Goal: Check status: Check status

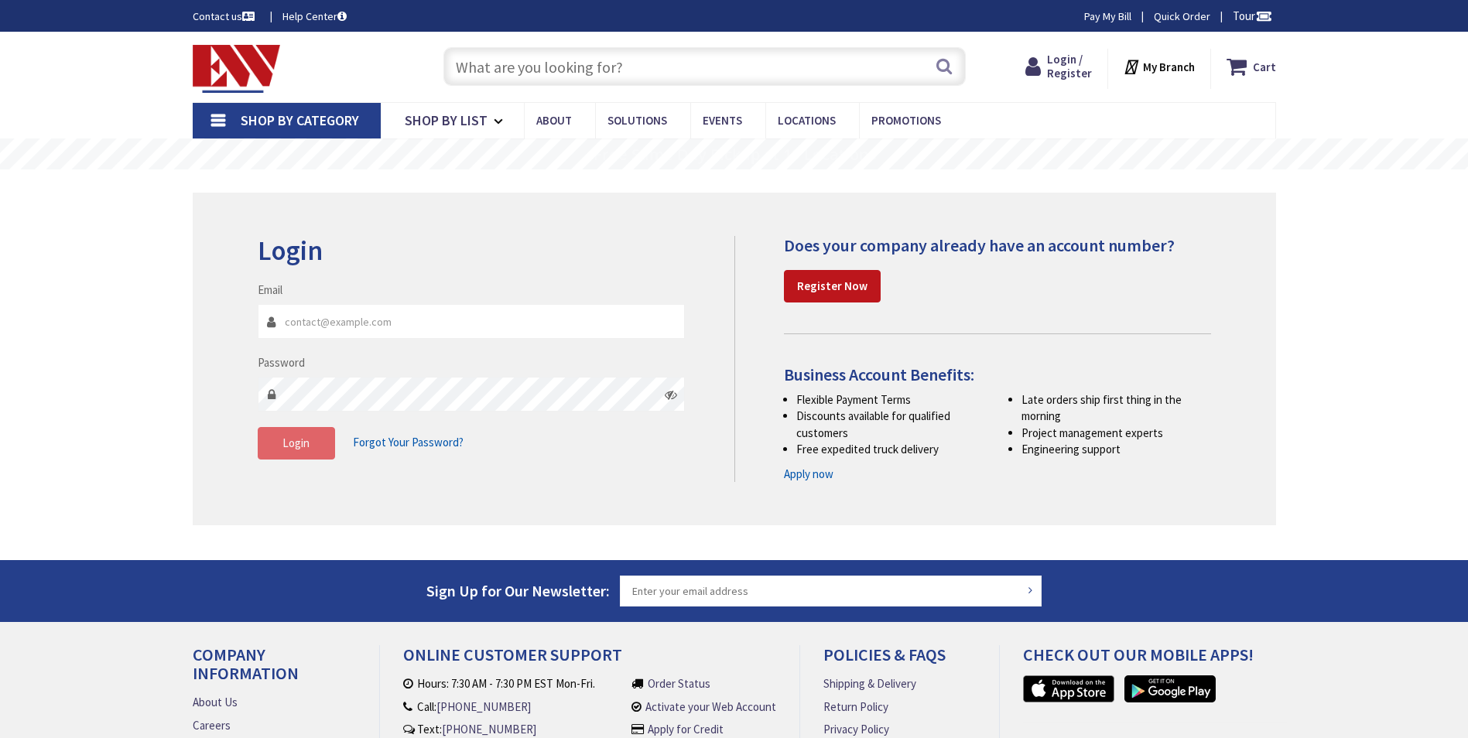
type input "[EMAIL_ADDRESS][DOMAIN_NAME]"
click at [300, 439] on span "Login" at bounding box center [296, 443] width 27 height 15
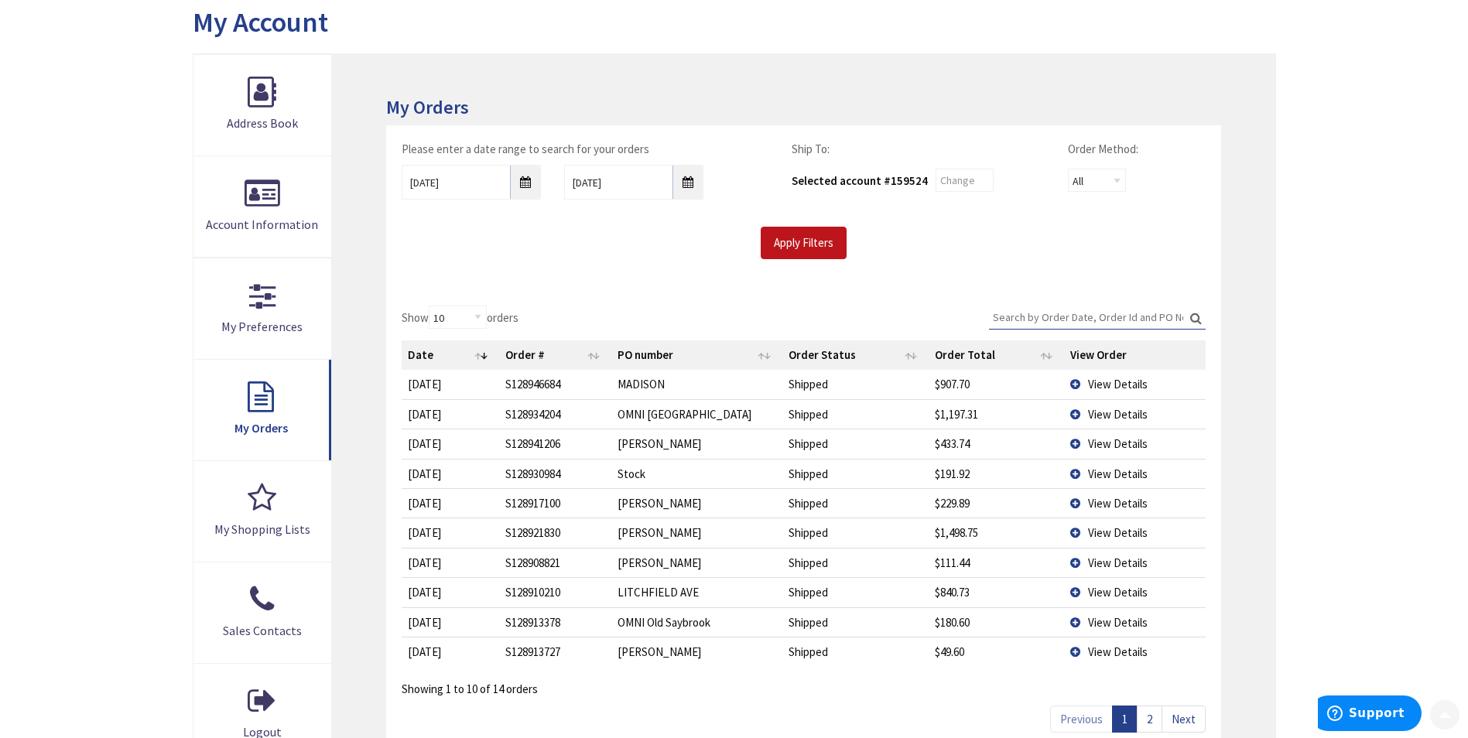
scroll to position [310, 0]
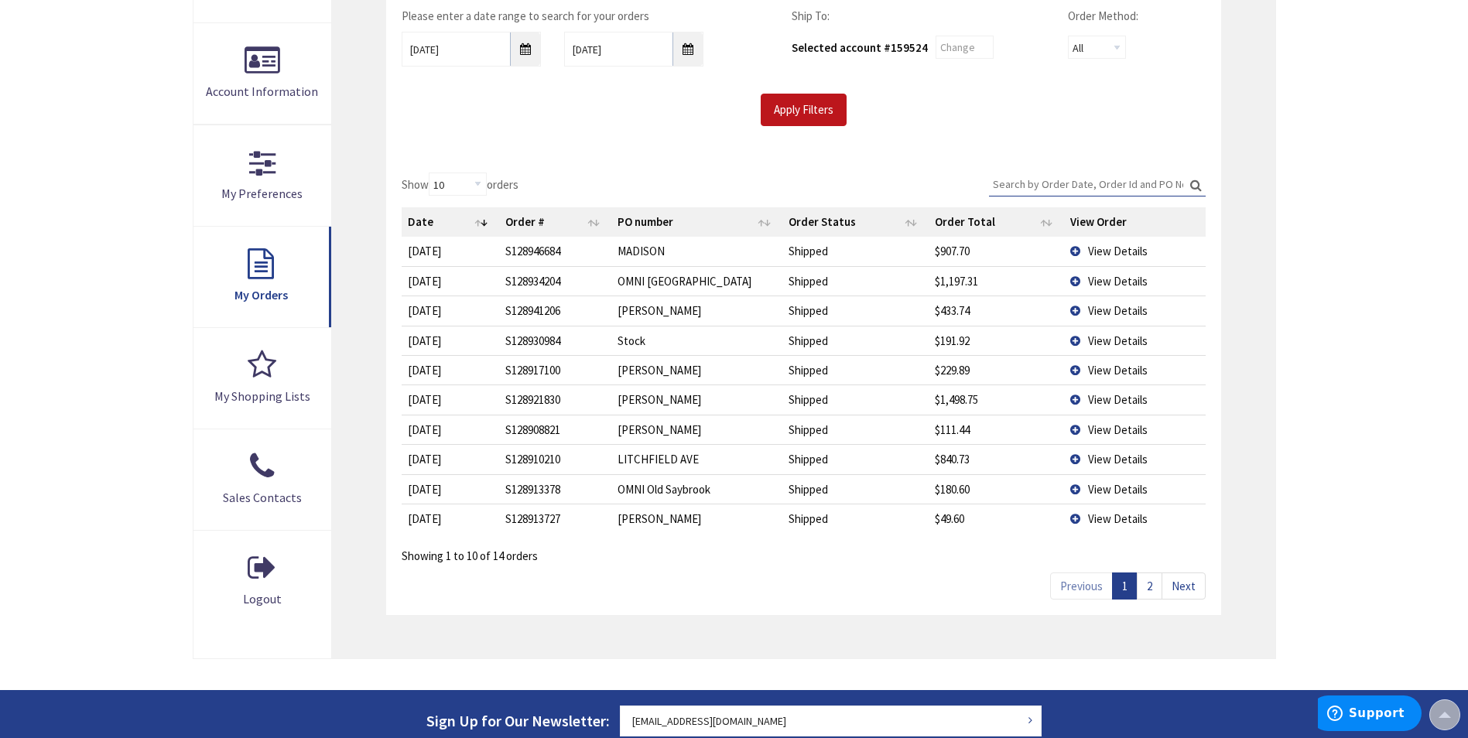
click at [1099, 308] on span "View Details" at bounding box center [1118, 310] width 60 height 15
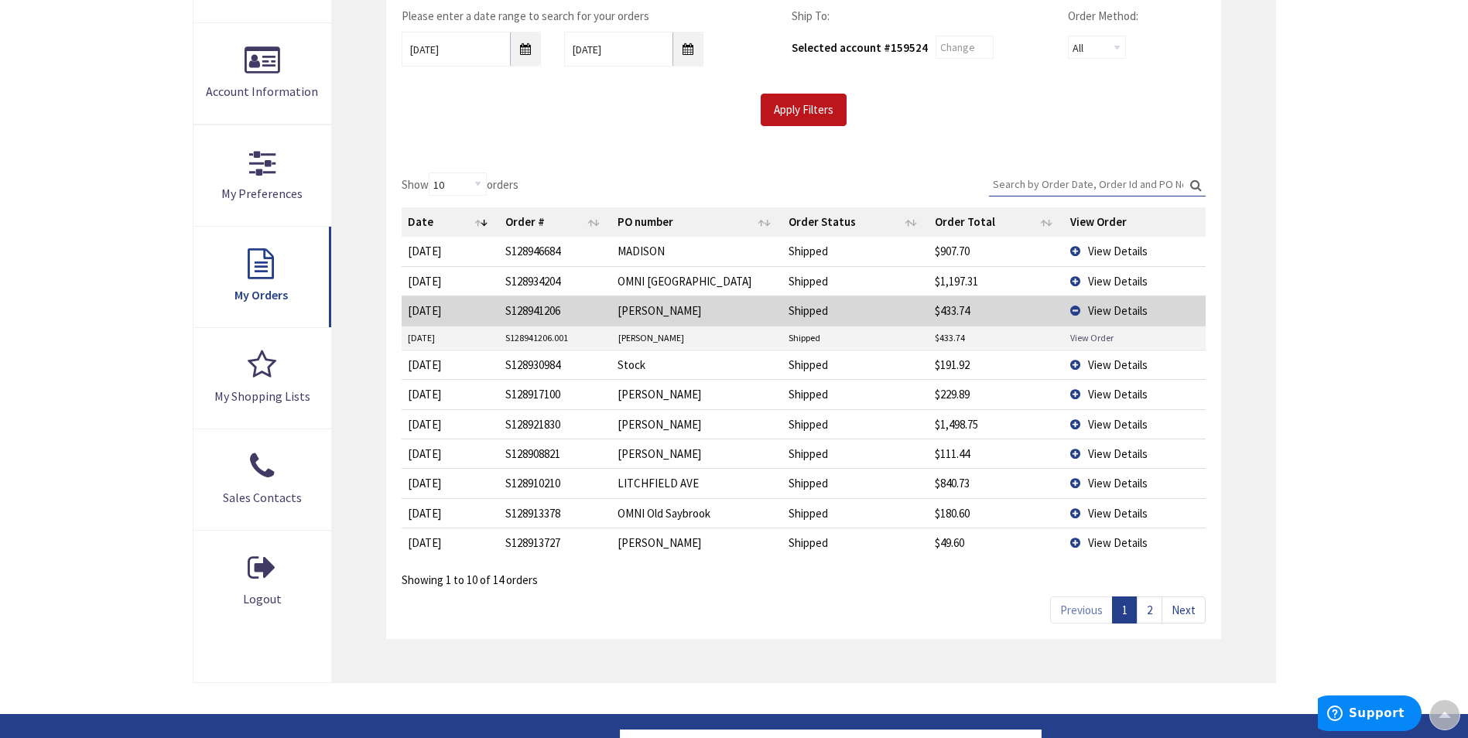
click at [1094, 334] on link "View Order" at bounding box center [1091, 337] width 43 height 13
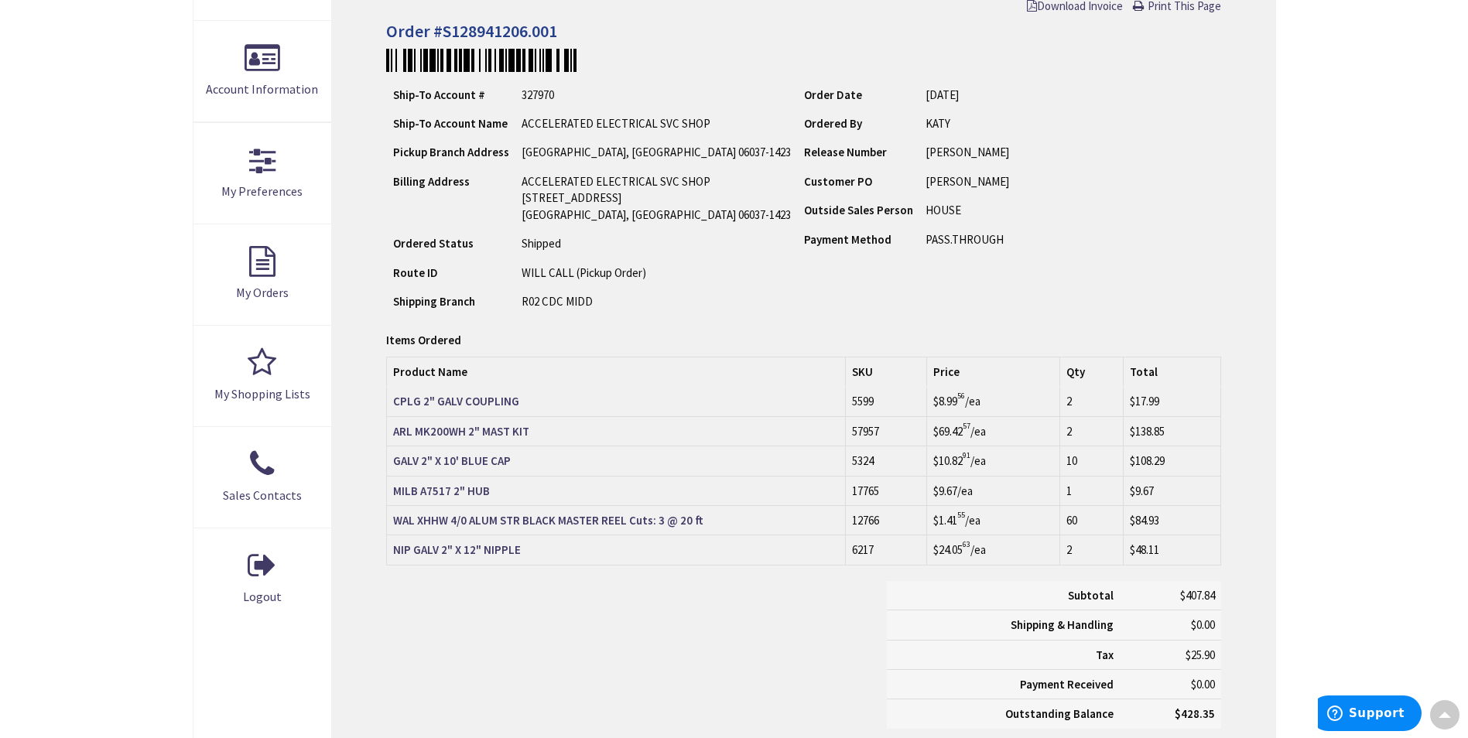
scroll to position [312, 0]
click at [468, 437] on strong "ARL MK200WH 2" MAST KIT" at bounding box center [461, 431] width 136 height 15
